Goal: Task Accomplishment & Management: Manage account settings

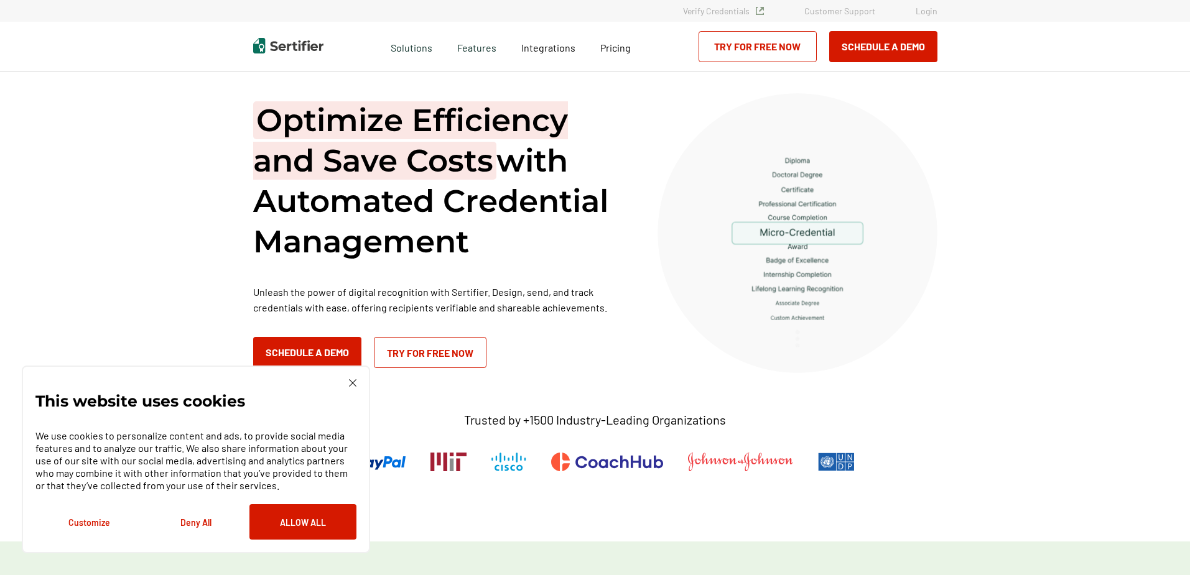
drag, startPoint x: 0, startPoint y: 0, endPoint x: 929, endPoint y: 12, distance: 929.3
click at [929, 12] on link "Login" at bounding box center [927, 11] width 22 height 11
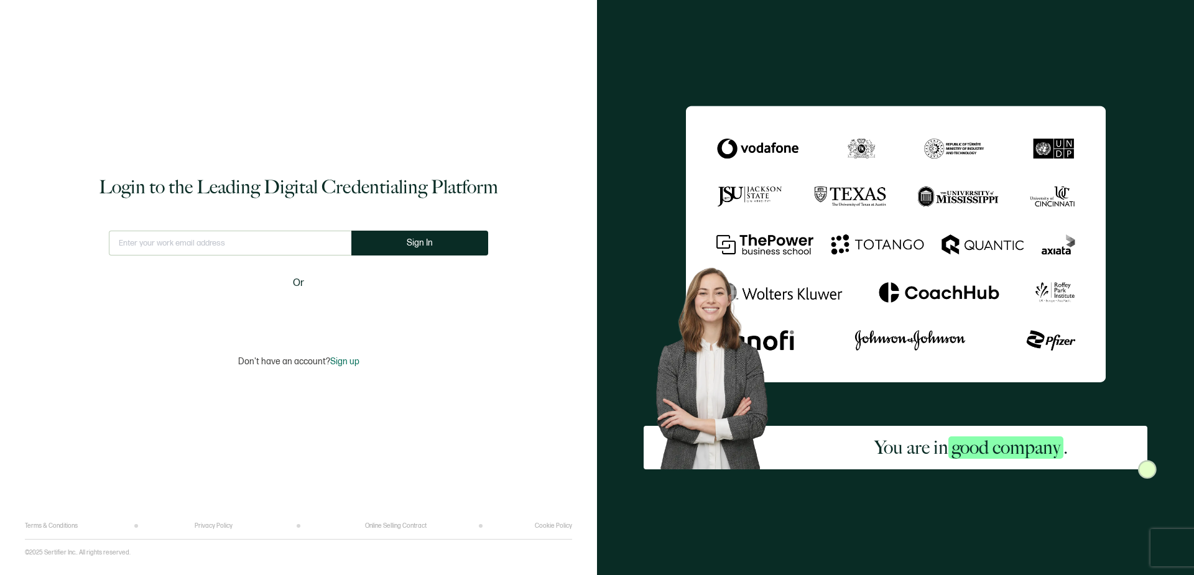
click at [281, 241] on input "text" at bounding box center [230, 243] width 243 height 25
type input "emily@tiptonhealth.com"
click at [443, 240] on button "Sign In" at bounding box center [419, 243] width 137 height 25
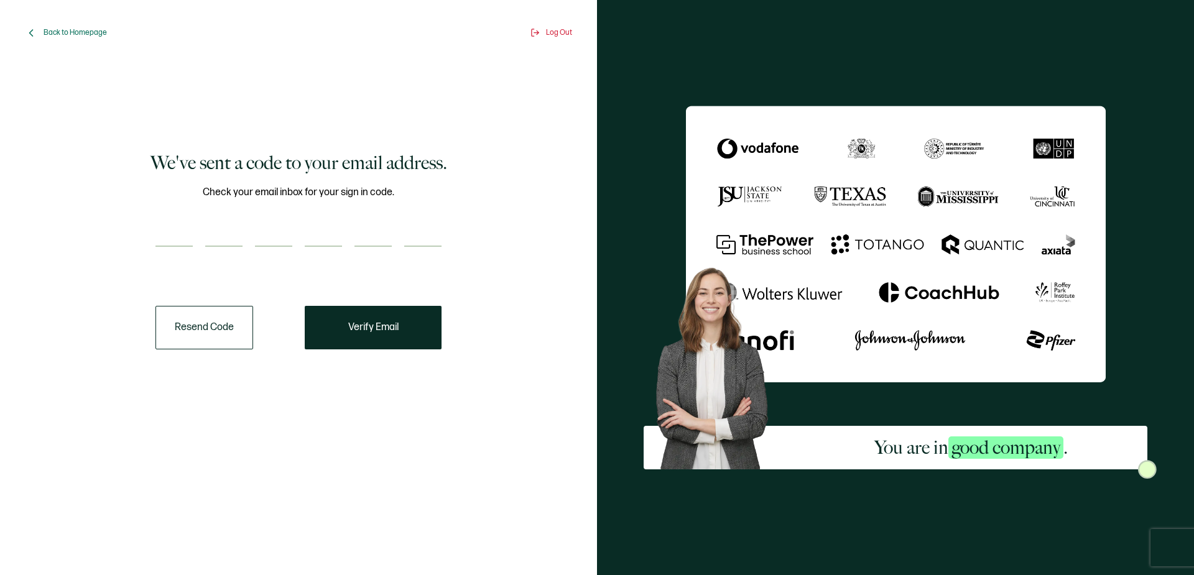
click at [170, 221] on div "Check your email inbox for your sign in code." at bounding box center [298, 224] width 286 height 78
click at [176, 230] on input "number" at bounding box center [173, 234] width 37 height 25
type input "9"
type input "1"
type input "0"
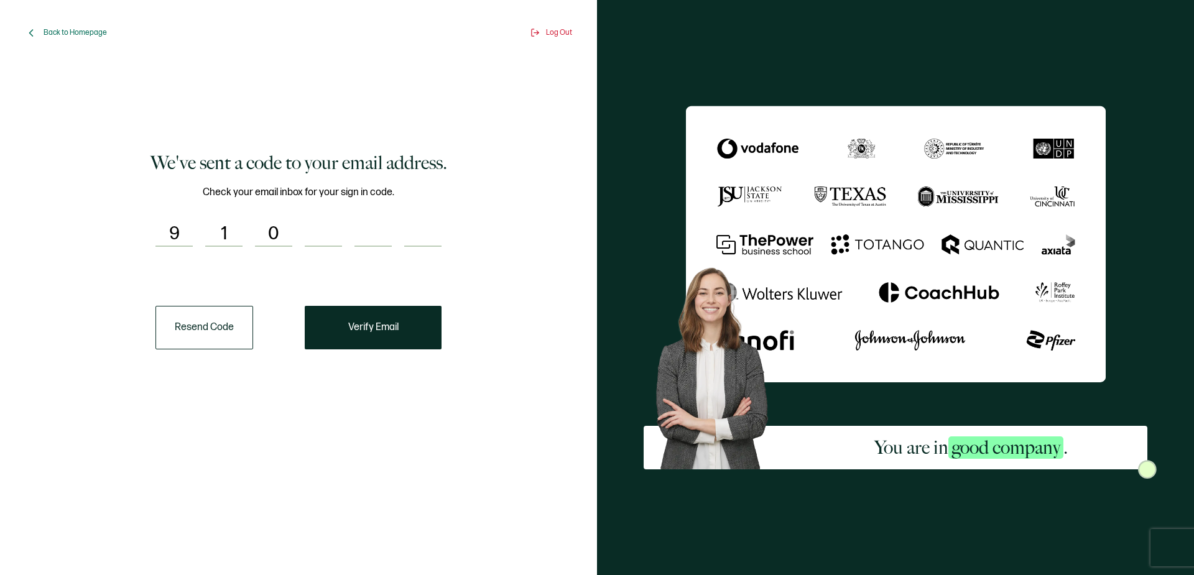
type input "5"
type input "7"
type input "5"
